Goal: Task Accomplishment & Management: Use online tool/utility

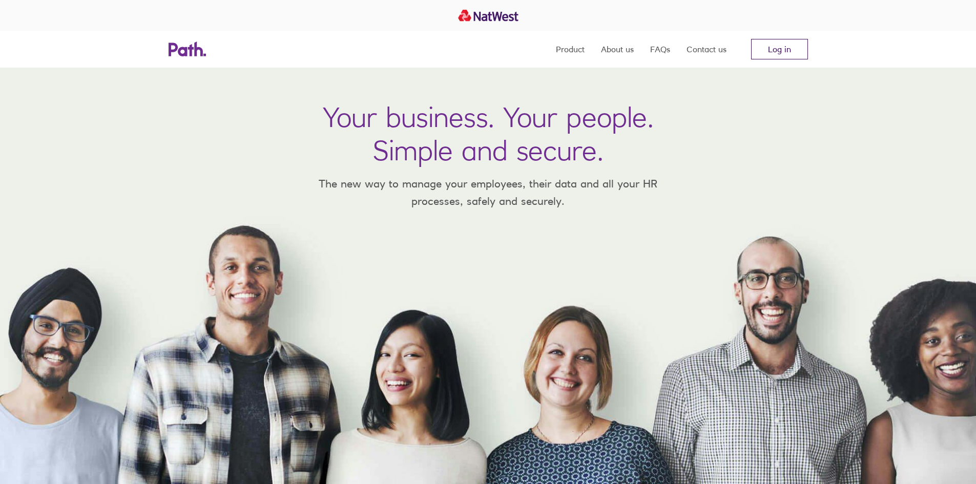
click at [775, 44] on link "Log in" at bounding box center [779, 49] width 57 height 20
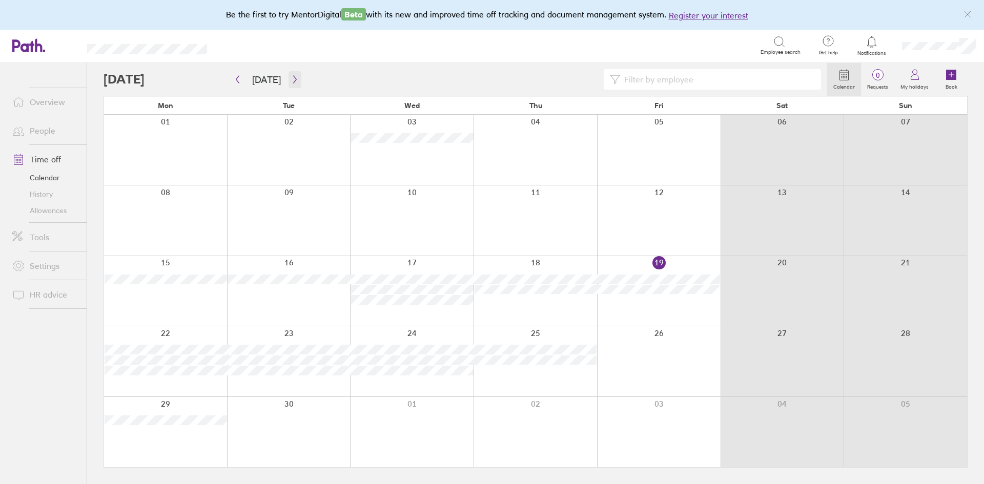
click at [291, 78] on icon "button" at bounding box center [295, 79] width 8 height 8
click at [657, 277] on div at bounding box center [658, 291] width 123 height 70
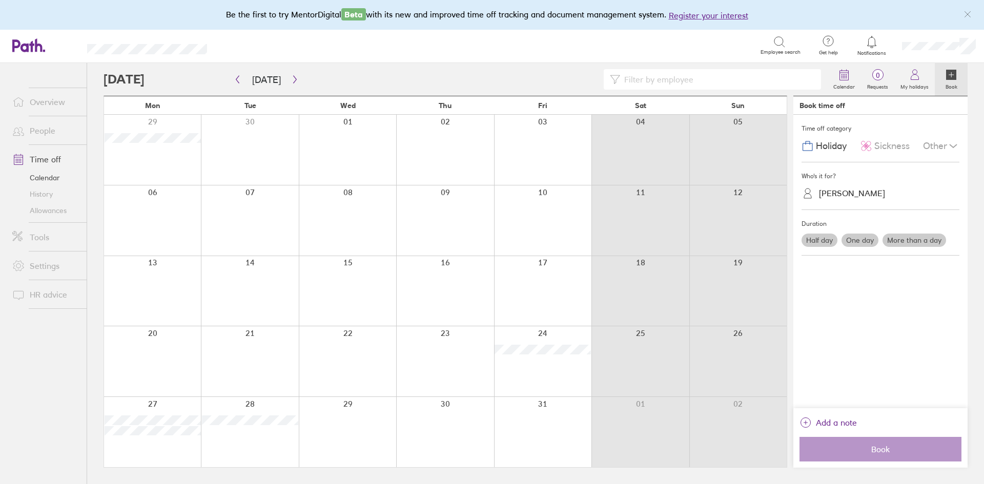
click at [859, 242] on label "One day" at bounding box center [859, 240] width 37 height 13
click at [0, 0] on input "One day" at bounding box center [0, 0] width 0 height 0
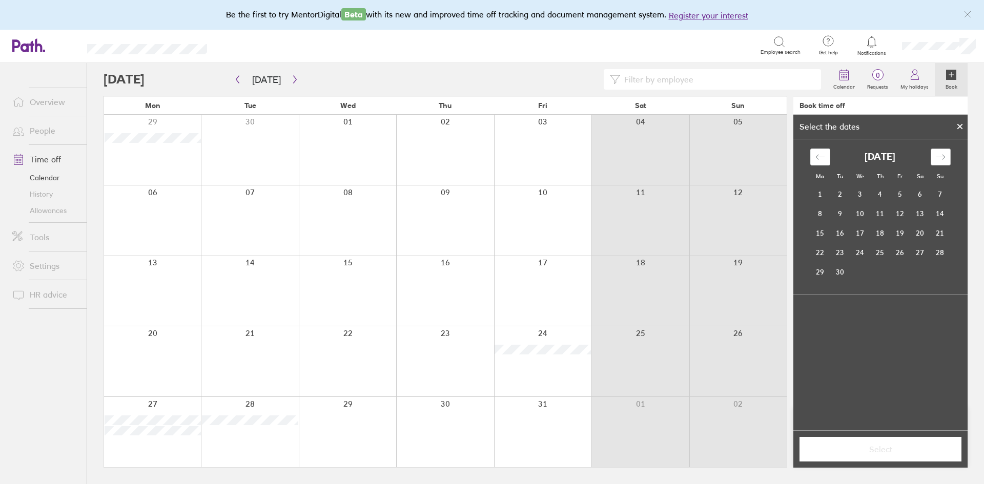
click at [941, 154] on icon "Move forward to switch to the next month." at bounding box center [940, 157] width 10 height 10
click at [903, 231] on td "17" at bounding box center [900, 232] width 20 height 19
click at [865, 449] on span "Select" at bounding box center [880, 449] width 148 height 9
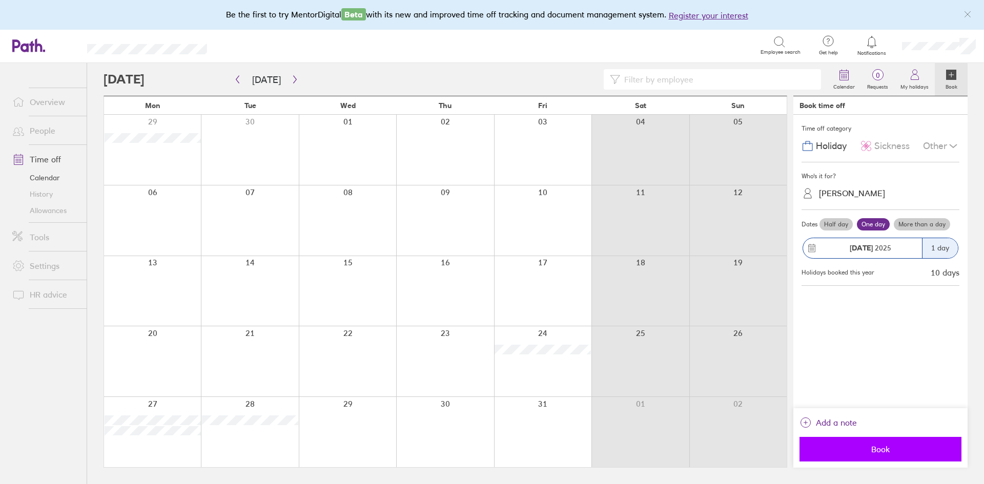
click at [865, 449] on span "Book" at bounding box center [880, 449] width 148 height 9
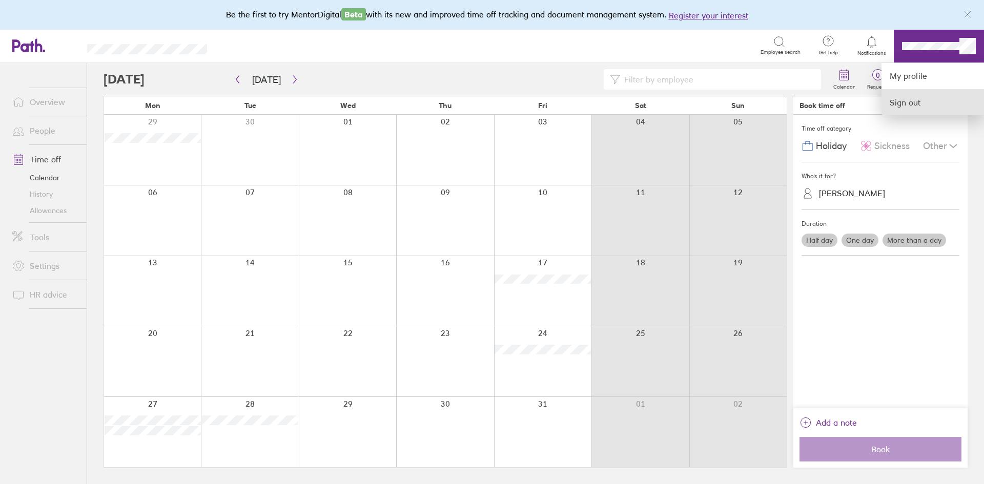
click at [906, 101] on link "Sign out" at bounding box center [932, 103] width 102 height 26
